Goal: Task Accomplishment & Management: Complete application form

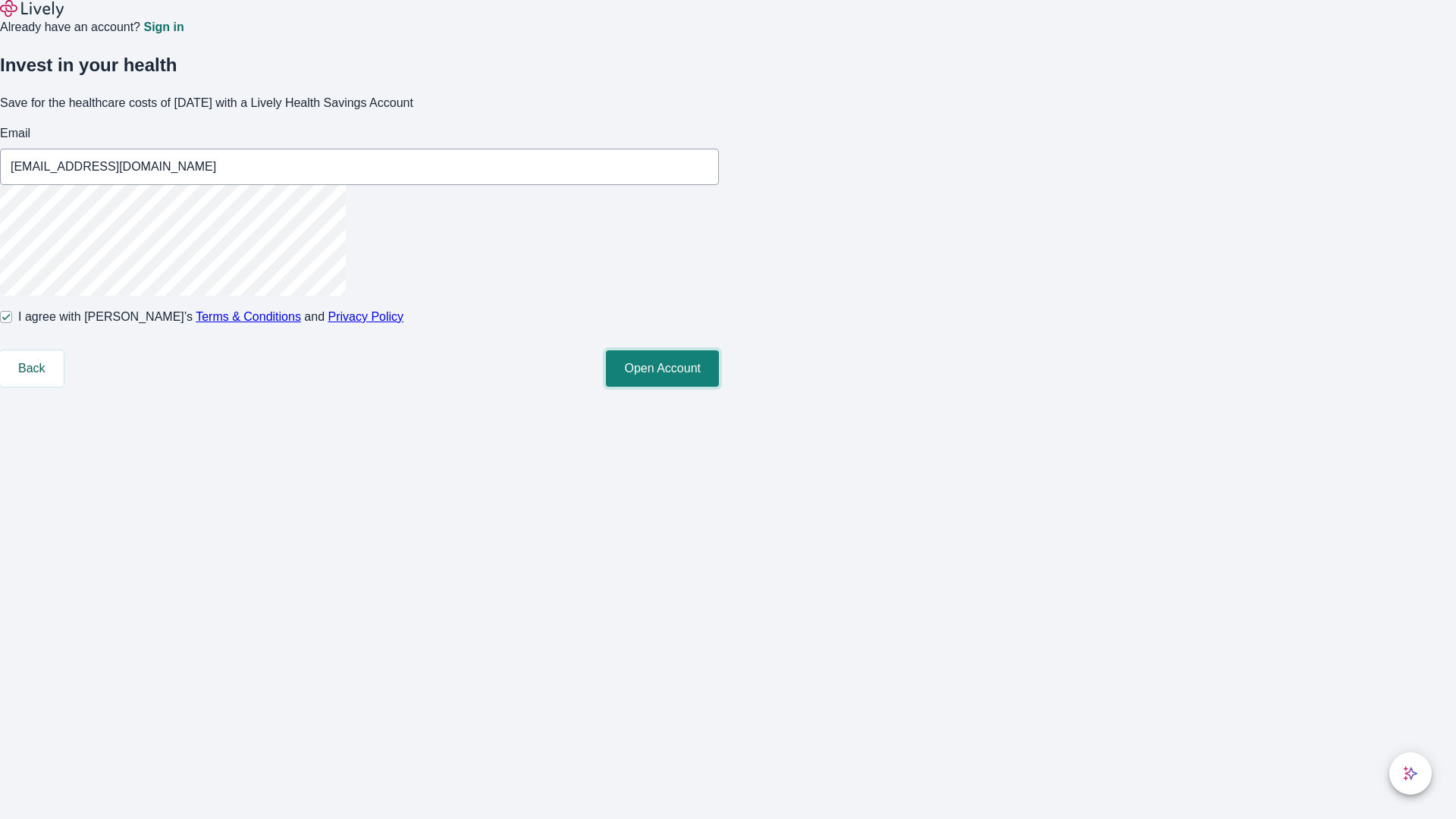
click at [719, 386] on button "Open Account" at bounding box center [662, 368] width 113 height 37
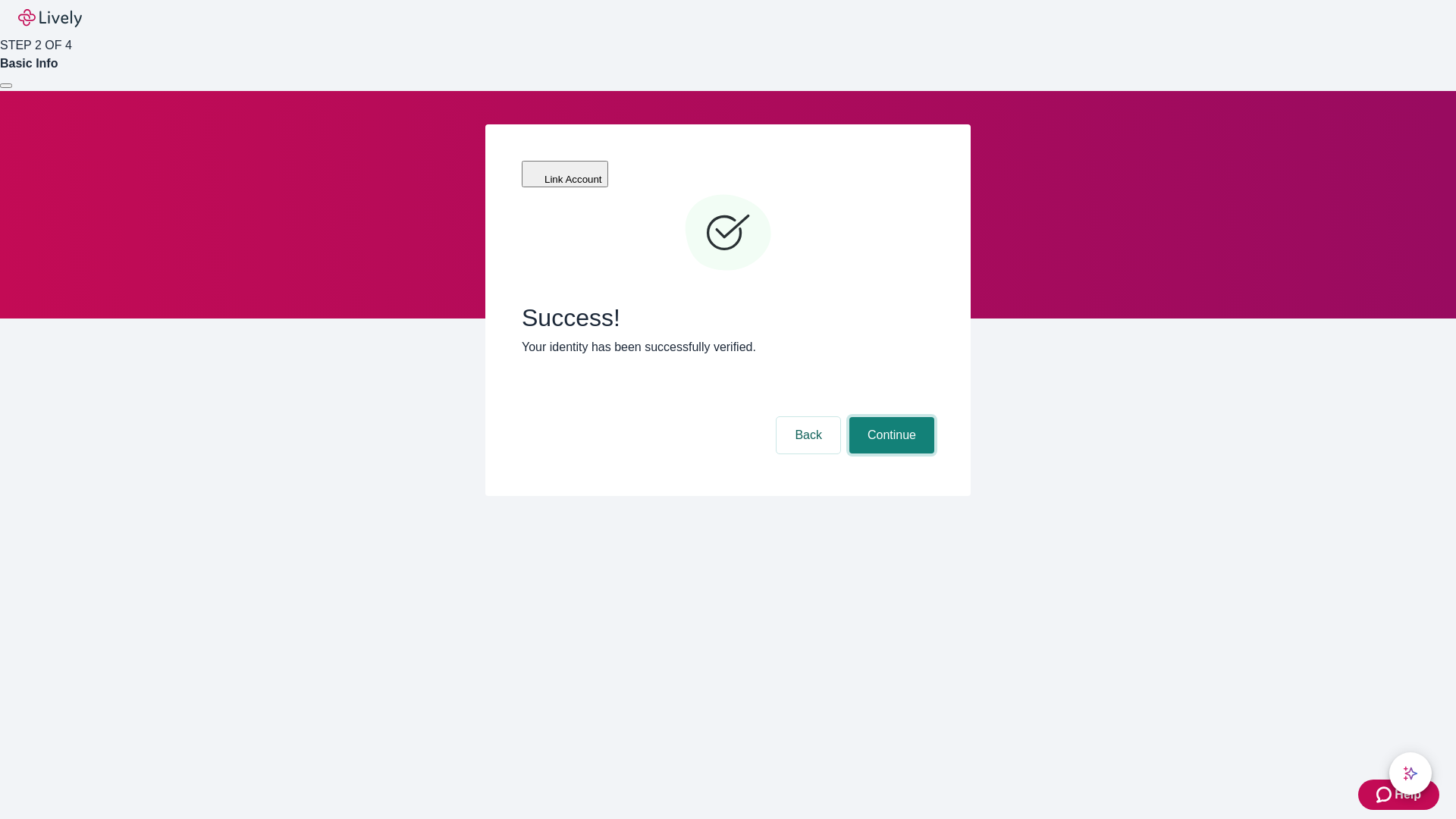
click at [890, 417] on button "Continue" at bounding box center [892, 435] width 85 height 37
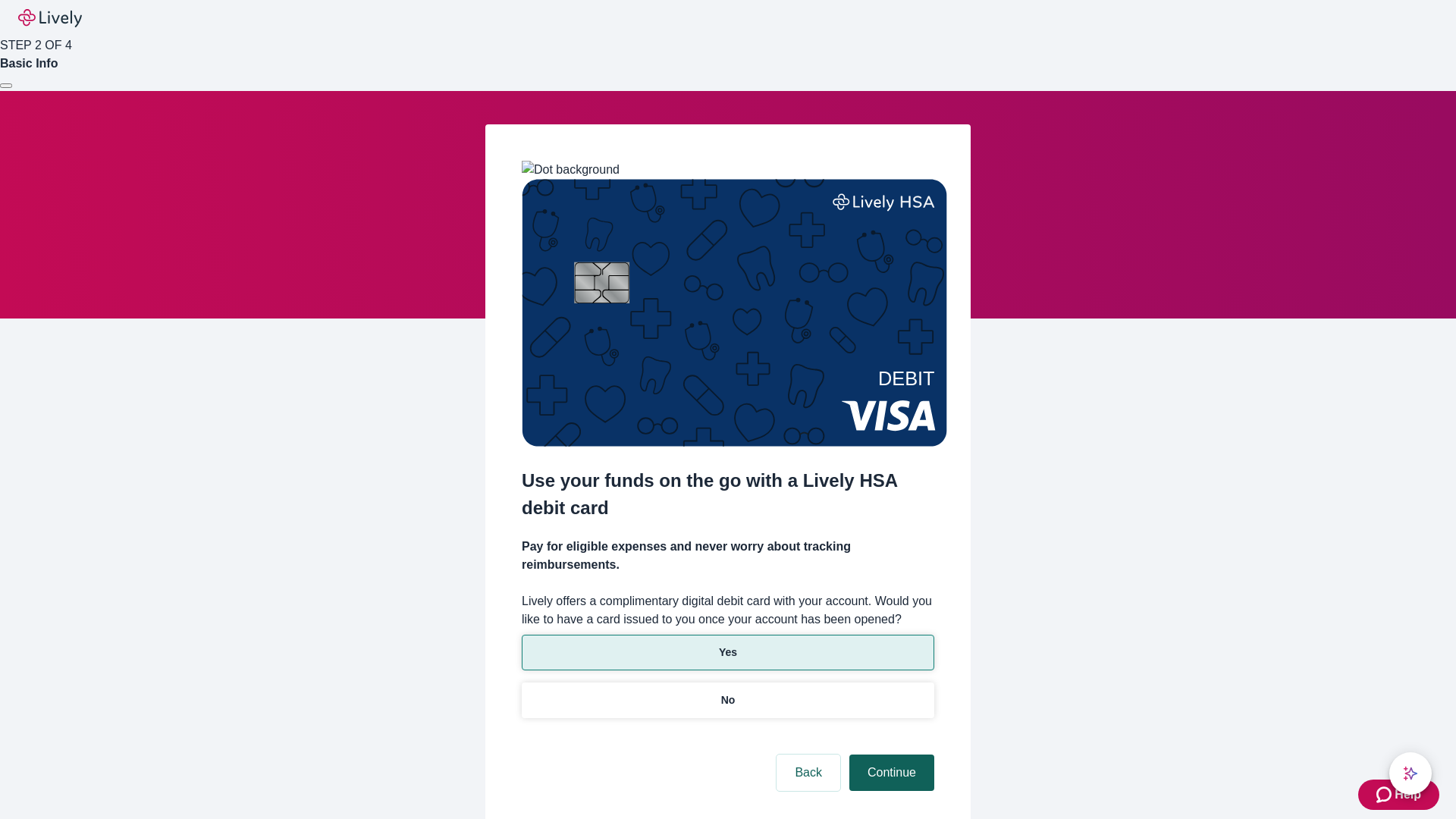
click at [727, 644] on p "Yes" at bounding box center [728, 652] width 18 height 16
click at [890, 755] on button "Continue" at bounding box center [892, 773] width 85 height 37
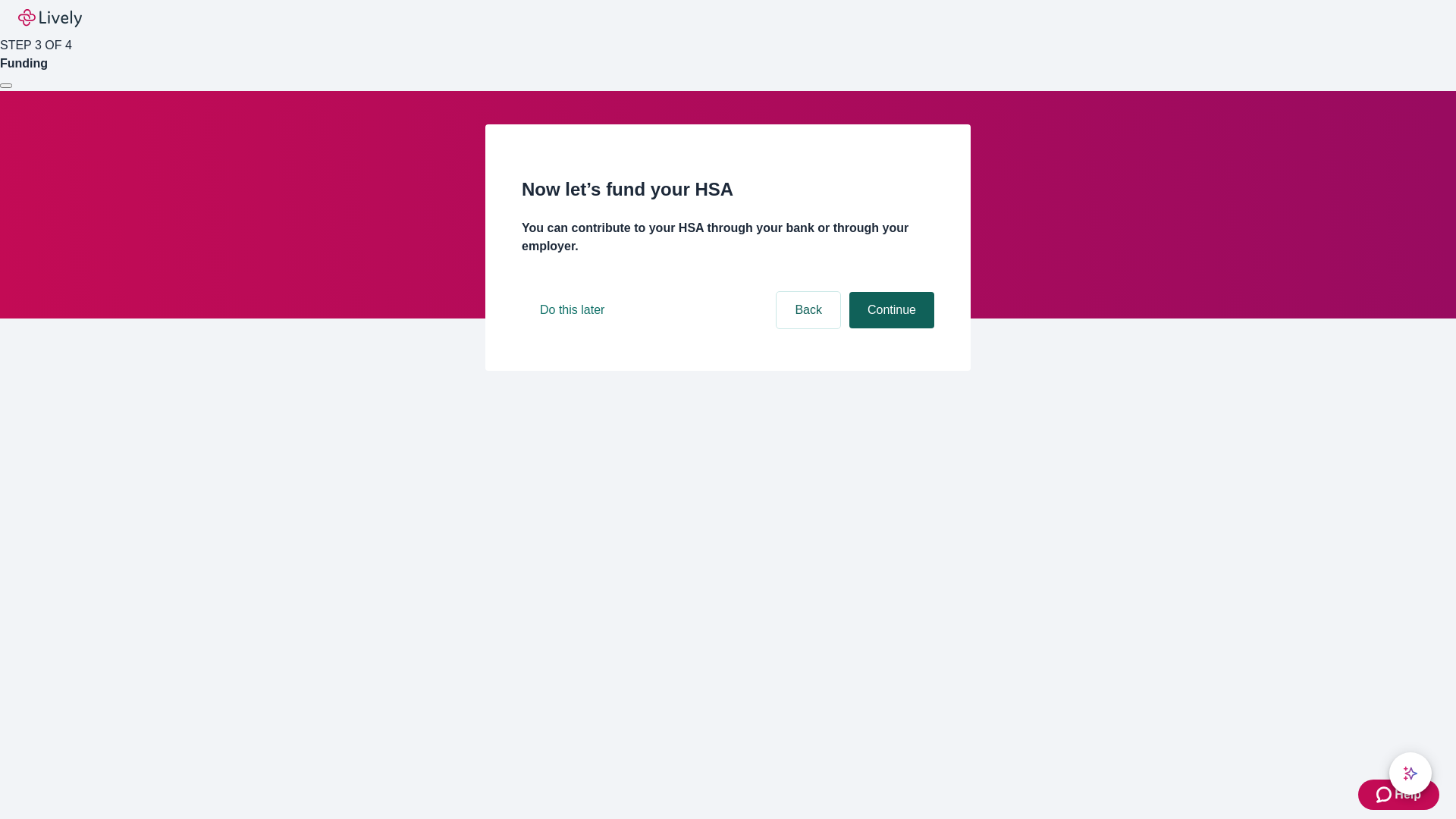
click at [890, 329] on button "Continue" at bounding box center [892, 310] width 85 height 37
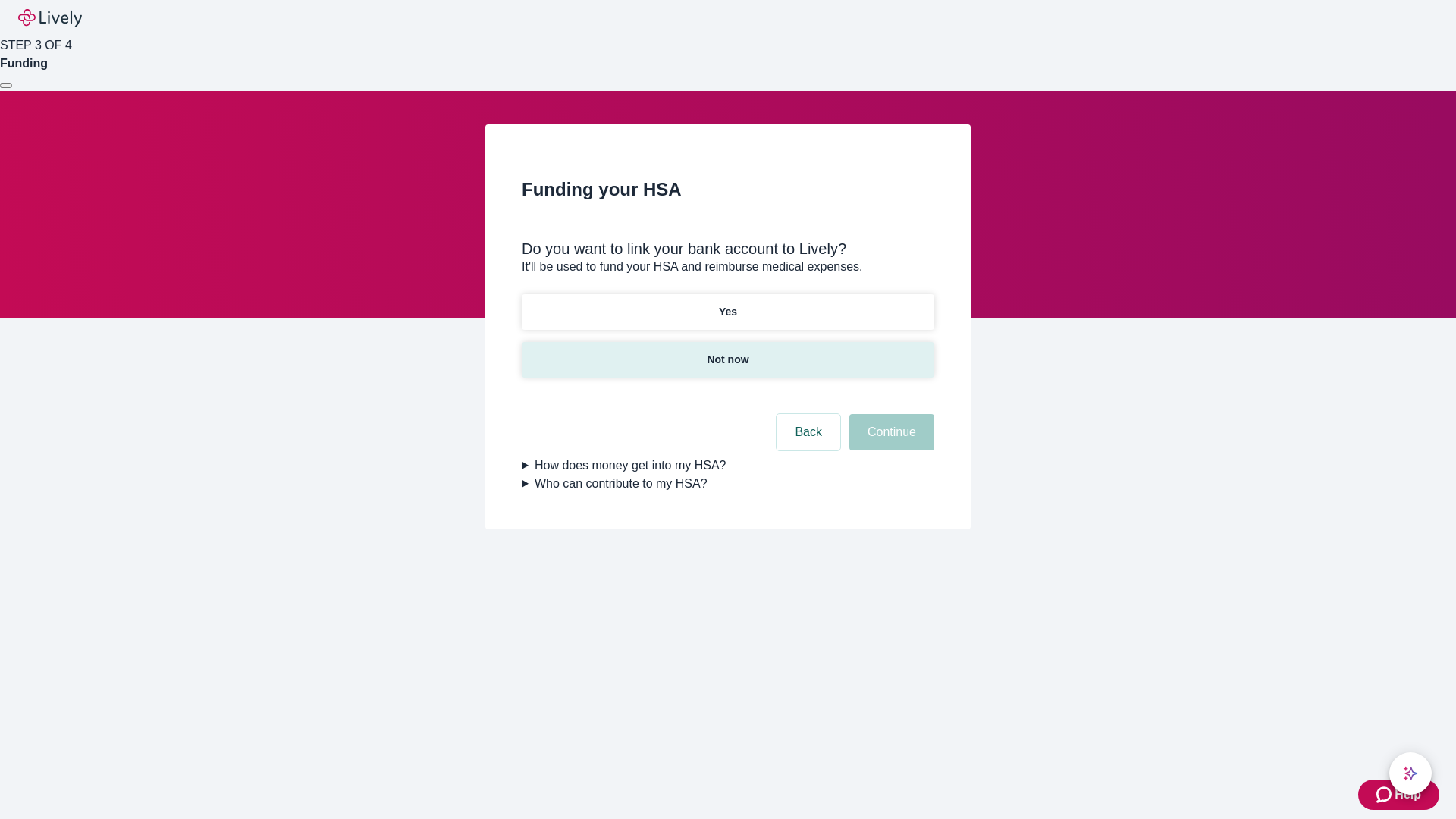
click at [727, 352] on p "Not now" at bounding box center [727, 360] width 42 height 16
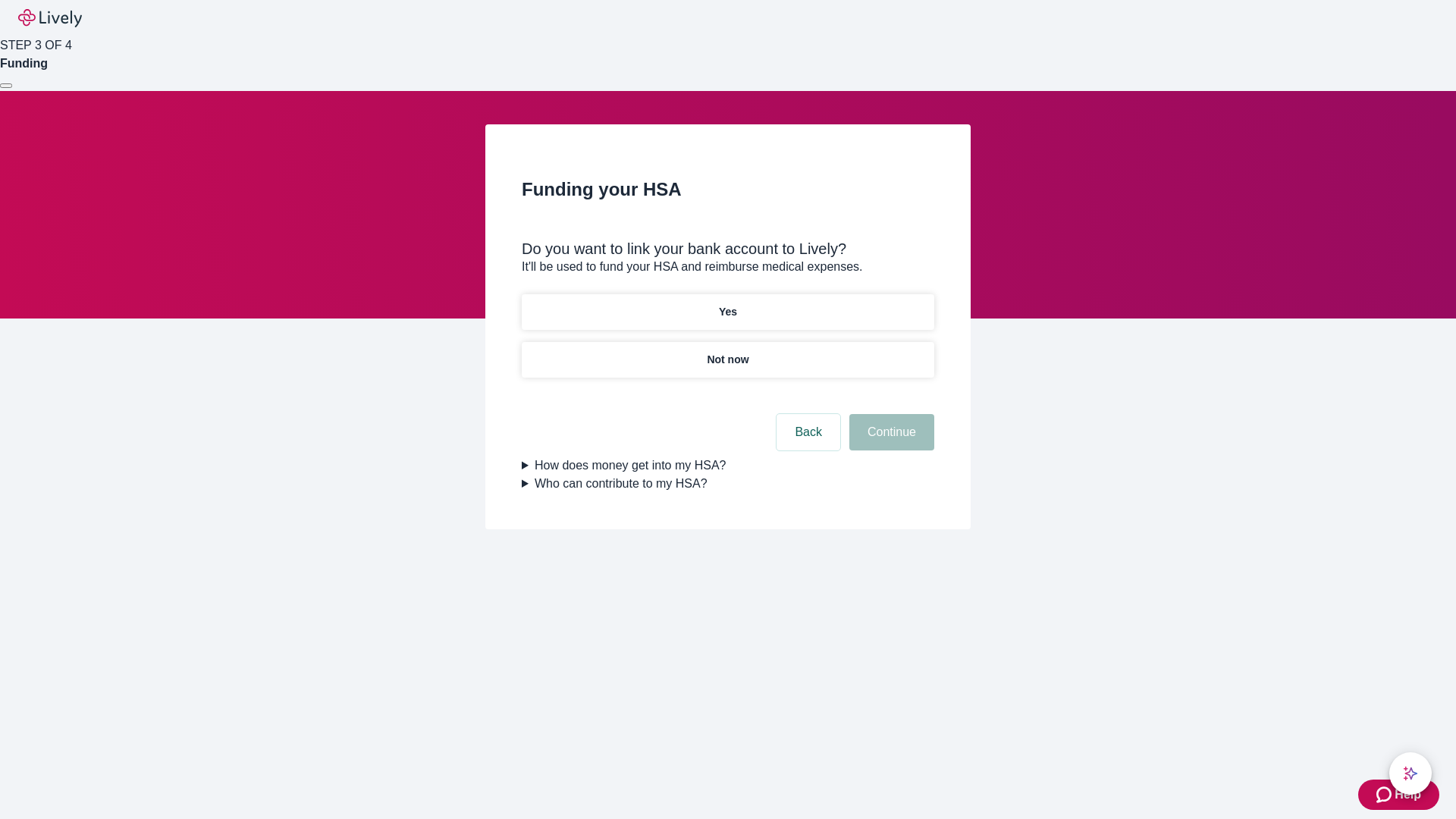
click at [890, 441] on button "Continue" at bounding box center [892, 433] width 85 height 37
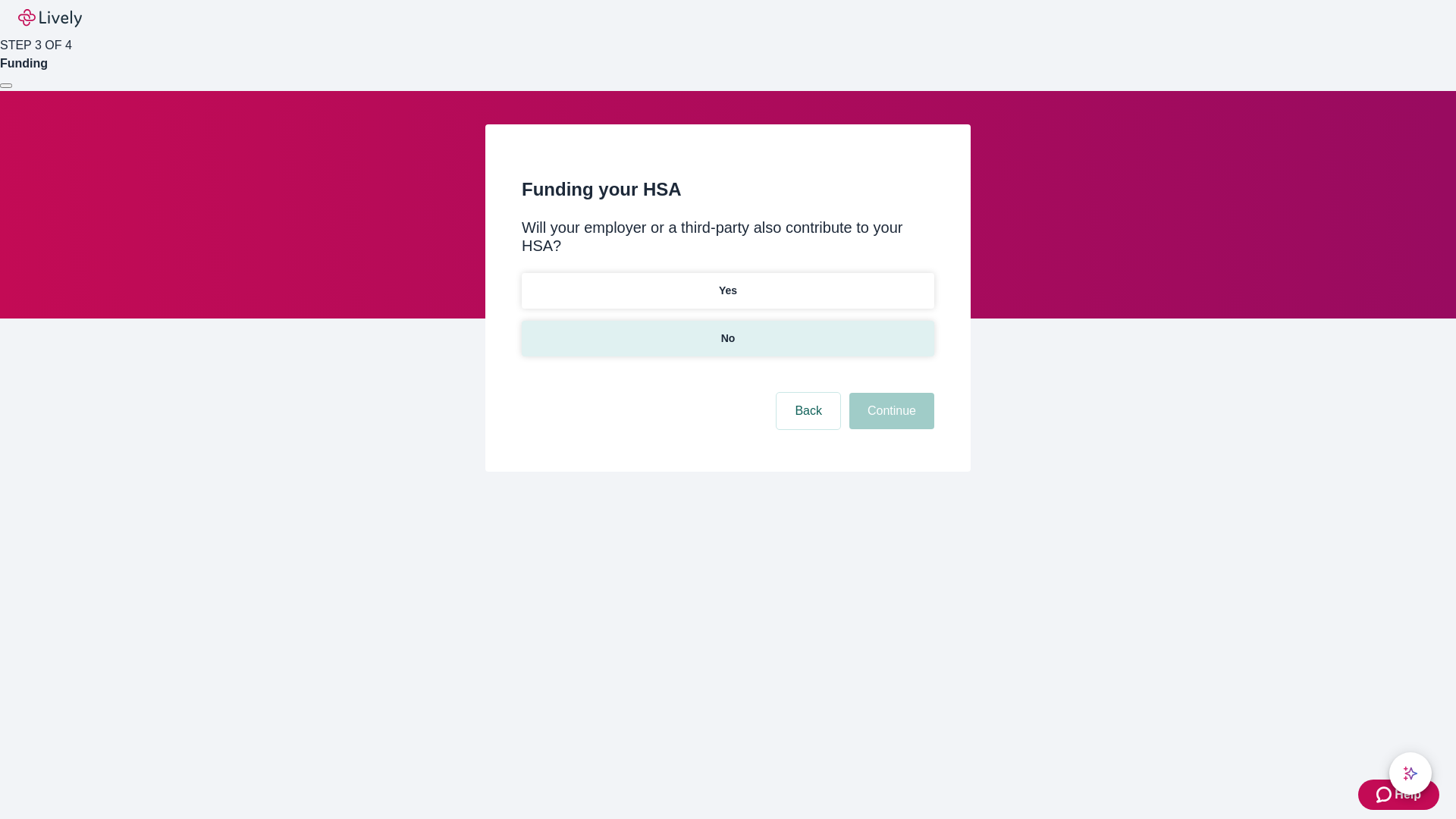
click at [727, 331] on p "No" at bounding box center [729, 339] width 14 height 16
click at [890, 393] on button "Continue" at bounding box center [892, 411] width 85 height 37
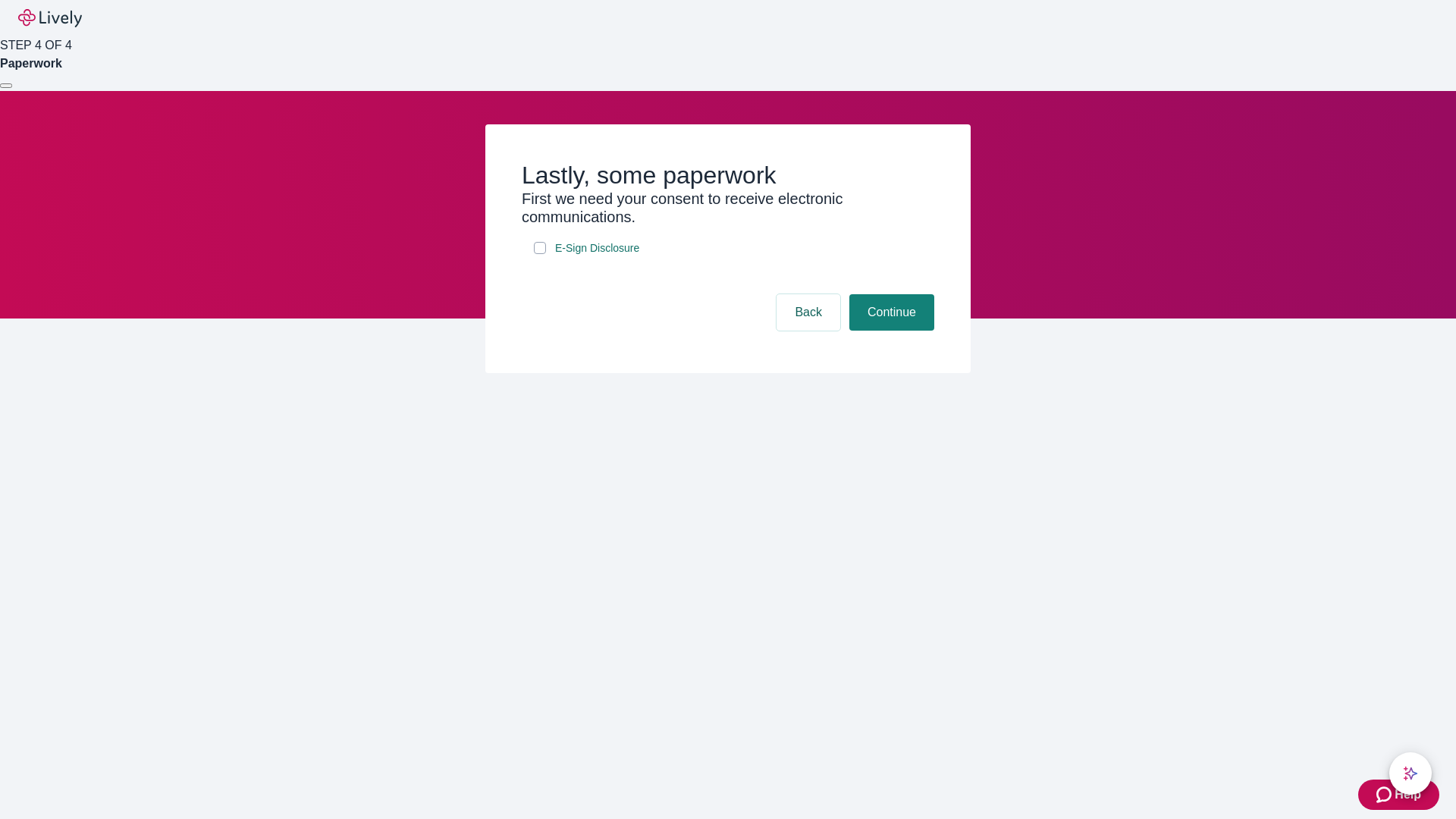
click at [540, 254] on input "E-Sign Disclosure" at bounding box center [540, 248] width 12 height 12
checkbox input "true"
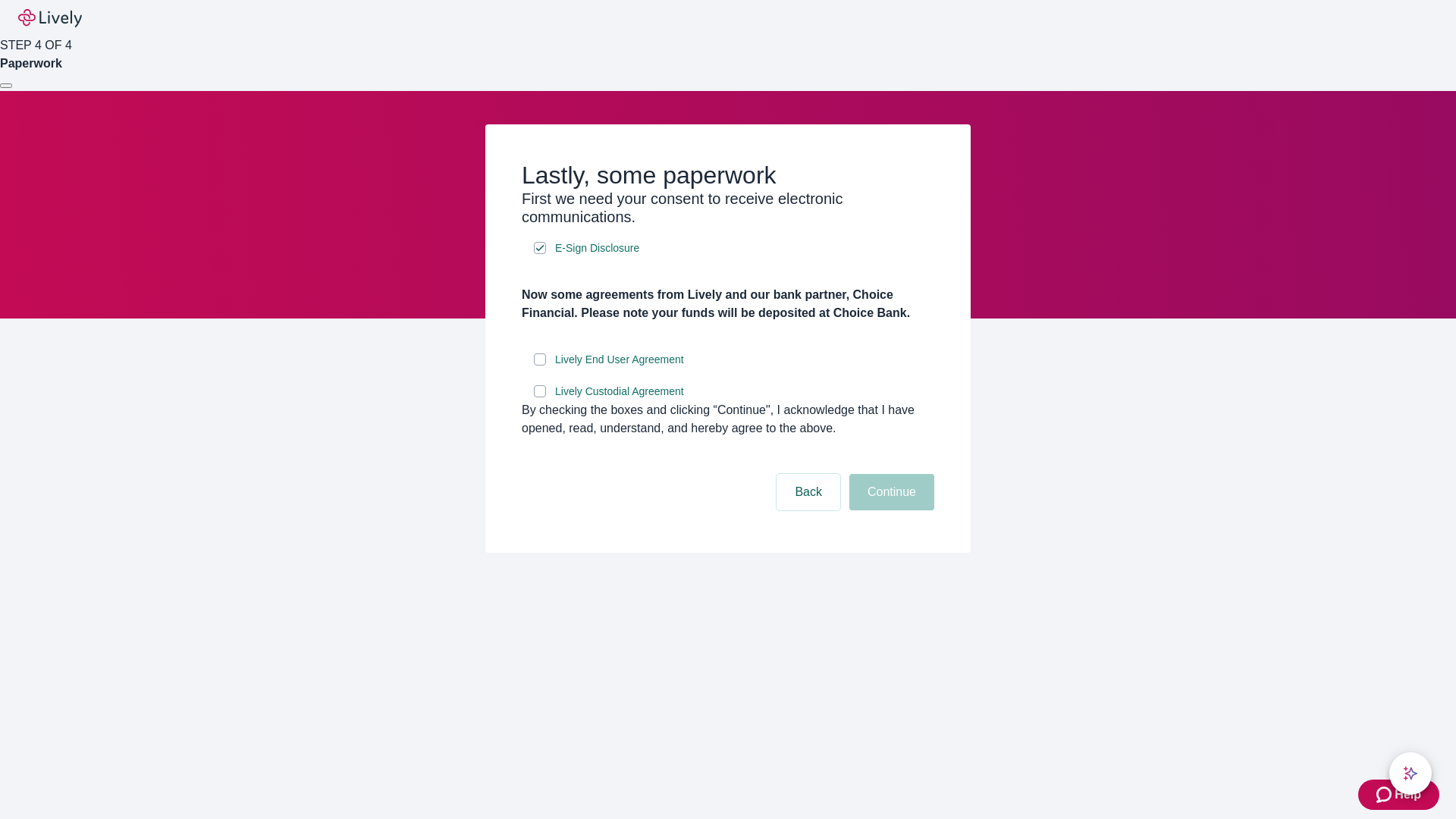
click at [540, 365] on input "Lively End User Agreement" at bounding box center [540, 359] width 12 height 12
checkbox input "true"
click at [540, 398] on input "Lively Custodial Agreement" at bounding box center [540, 390] width 12 height 12
checkbox input "true"
click at [890, 510] on button "Continue" at bounding box center [892, 492] width 85 height 37
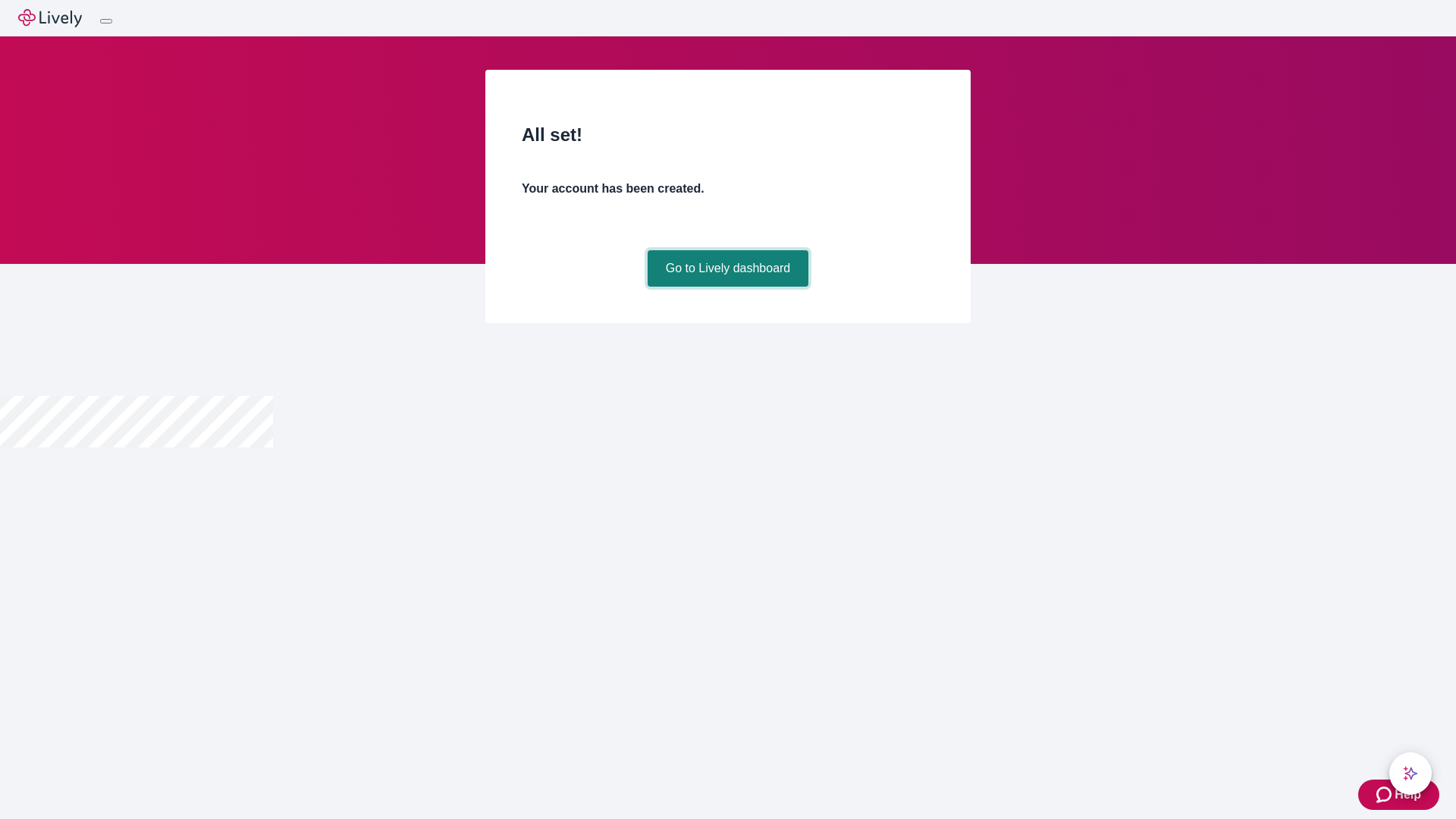
click at [727, 286] on link "Go to Lively dashboard" at bounding box center [728, 268] width 161 height 37
